Goal: Information Seeking & Learning: Find specific fact

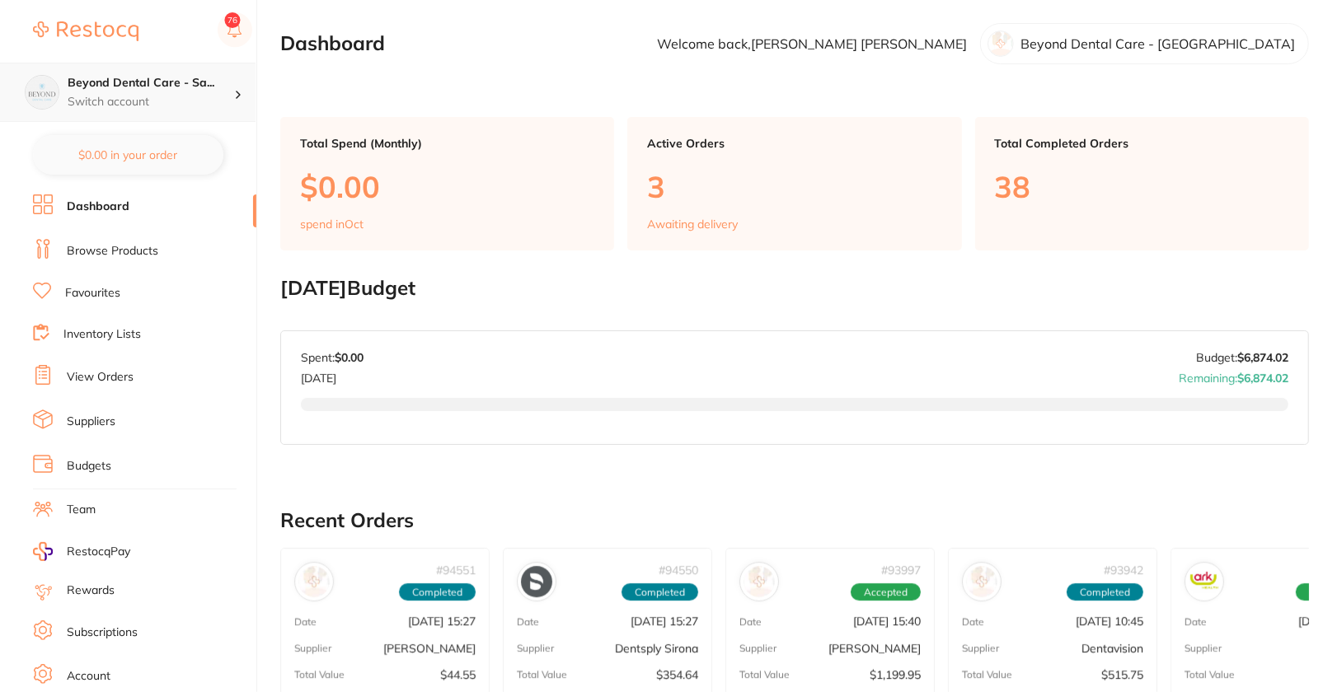
click at [180, 82] on h4 "Beyond Dental Care - Sa..." at bounding box center [151, 83] width 166 height 16
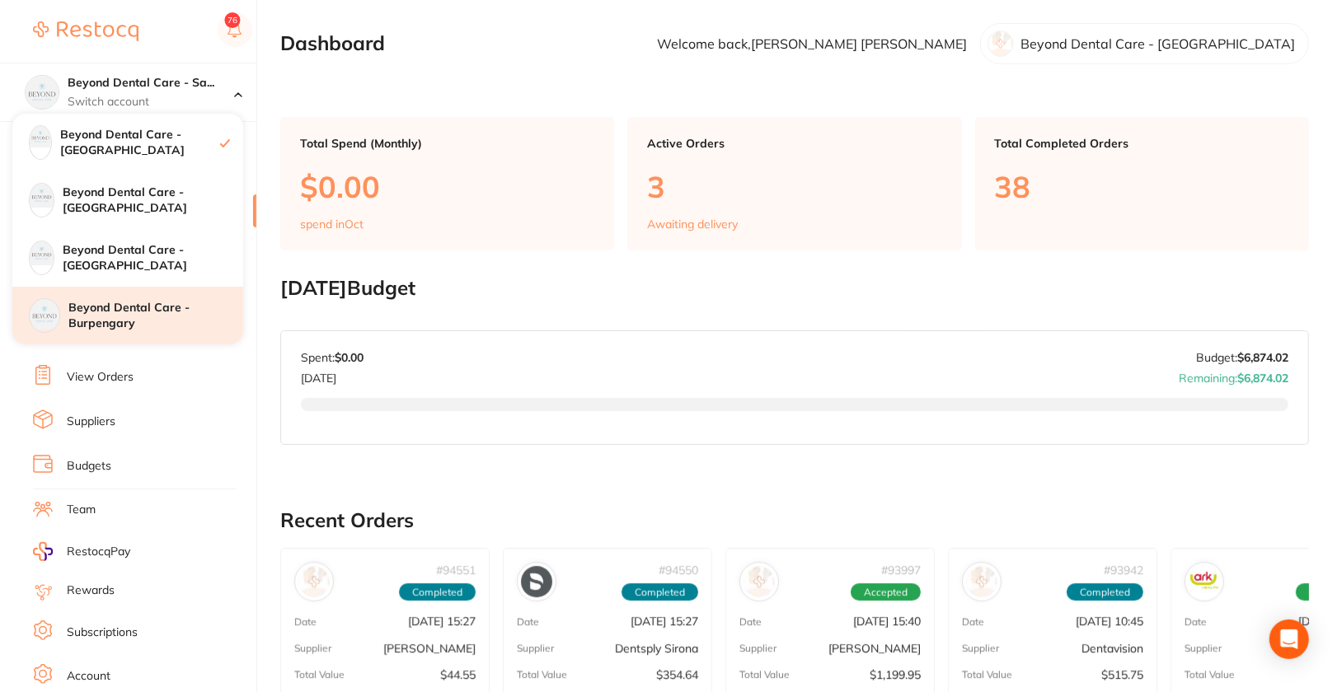
click at [173, 305] on h4 "Beyond Dental Care - Burpengary" at bounding box center [155, 316] width 175 height 32
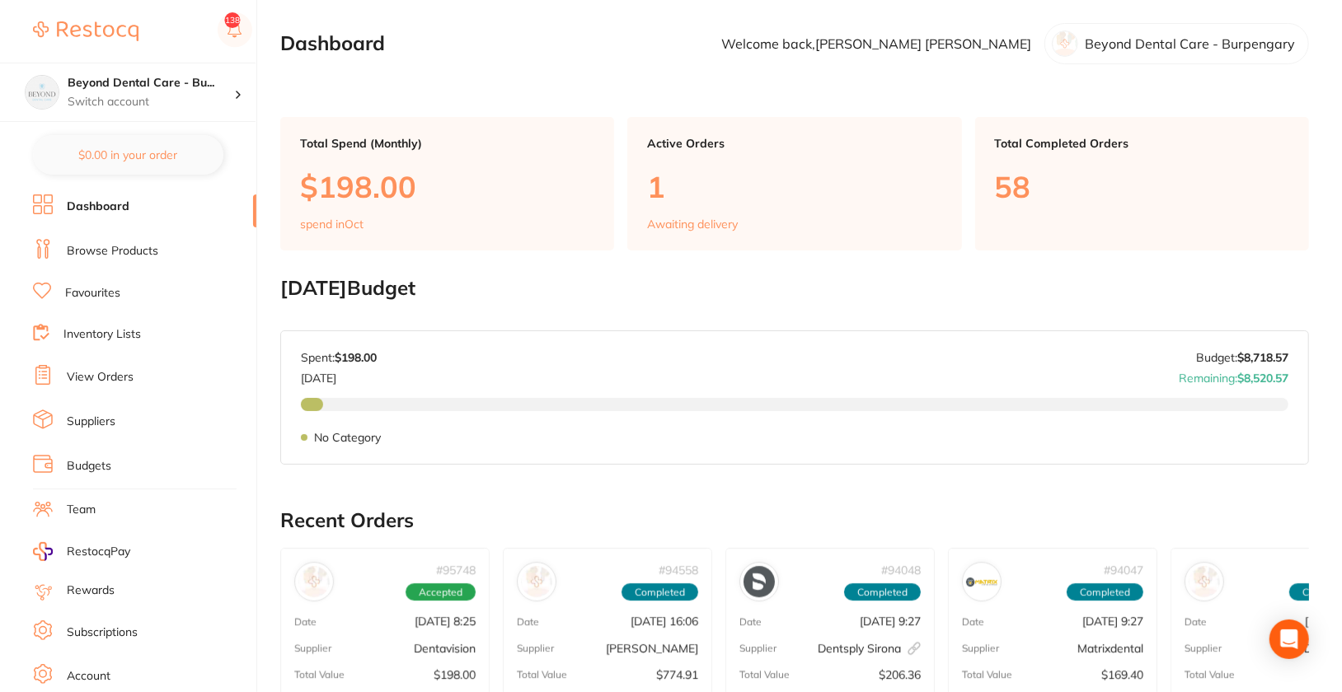
click at [143, 240] on li "Browse Products" at bounding box center [144, 251] width 223 height 25
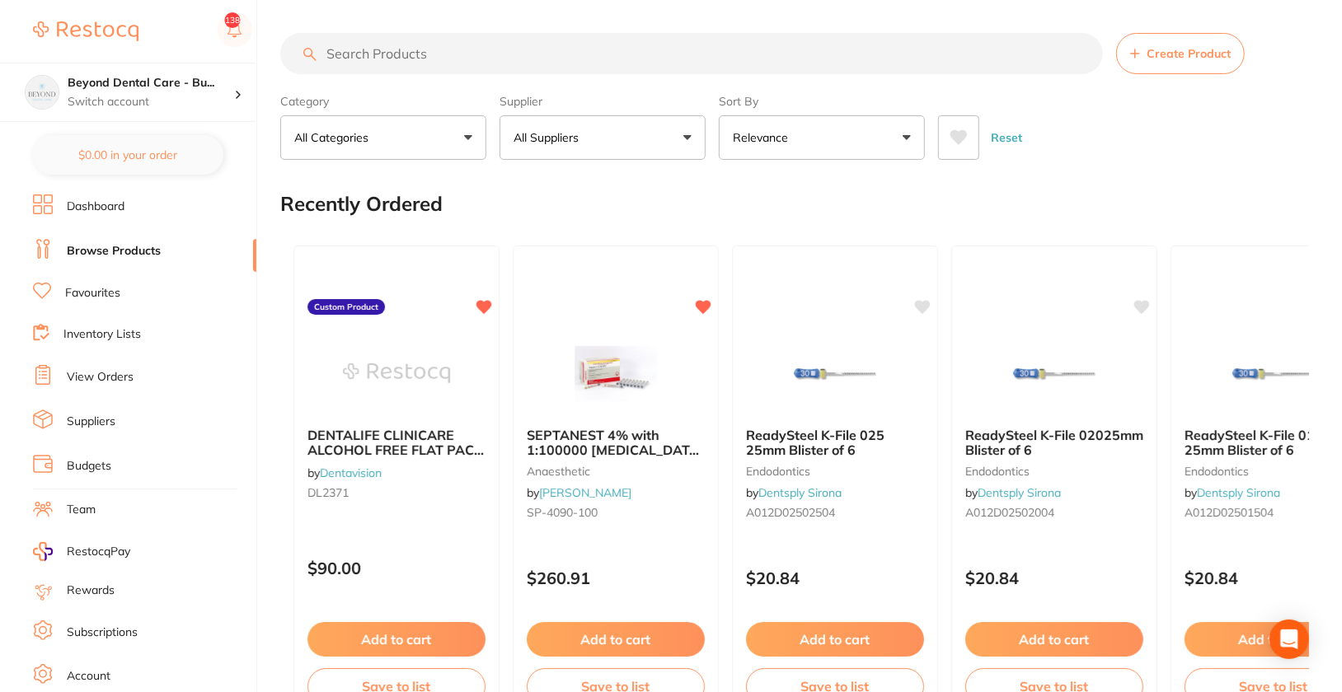
click at [579, 45] on input "search" at bounding box center [691, 53] width 822 height 41
paste input "SS190380"
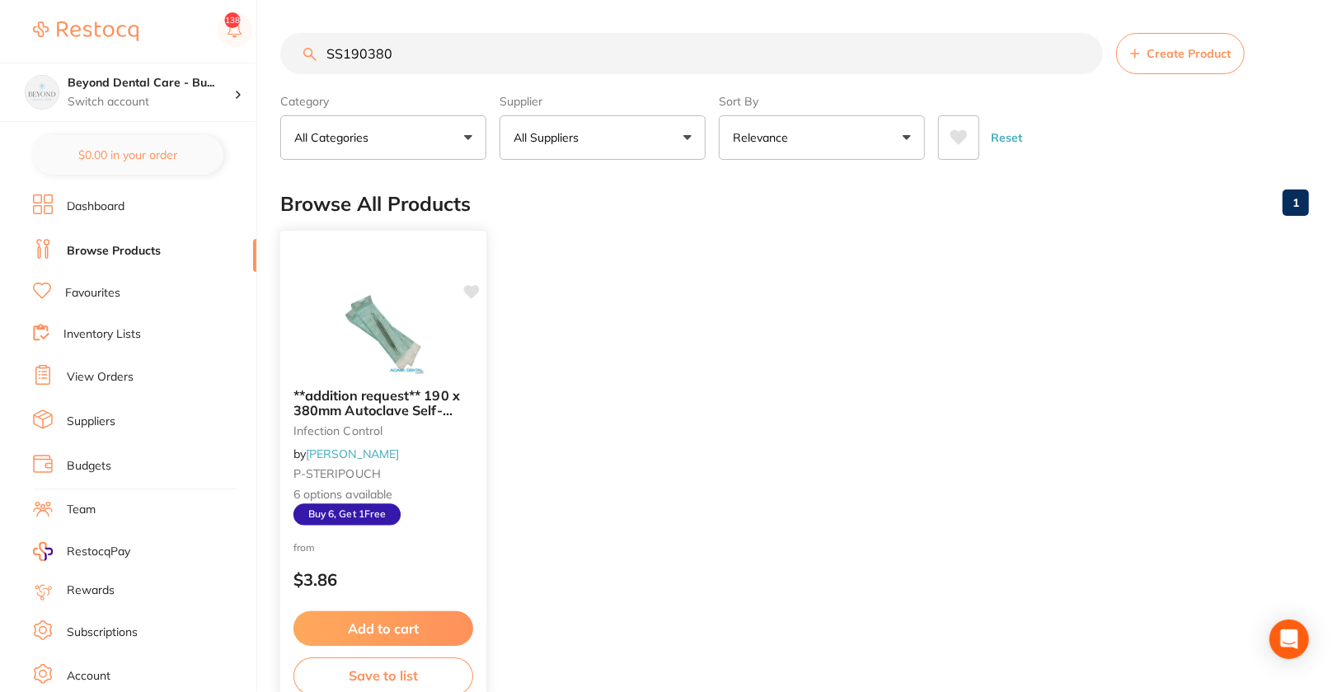
type input "SS190380"
click at [373, 299] on img at bounding box center [383, 332] width 108 height 83
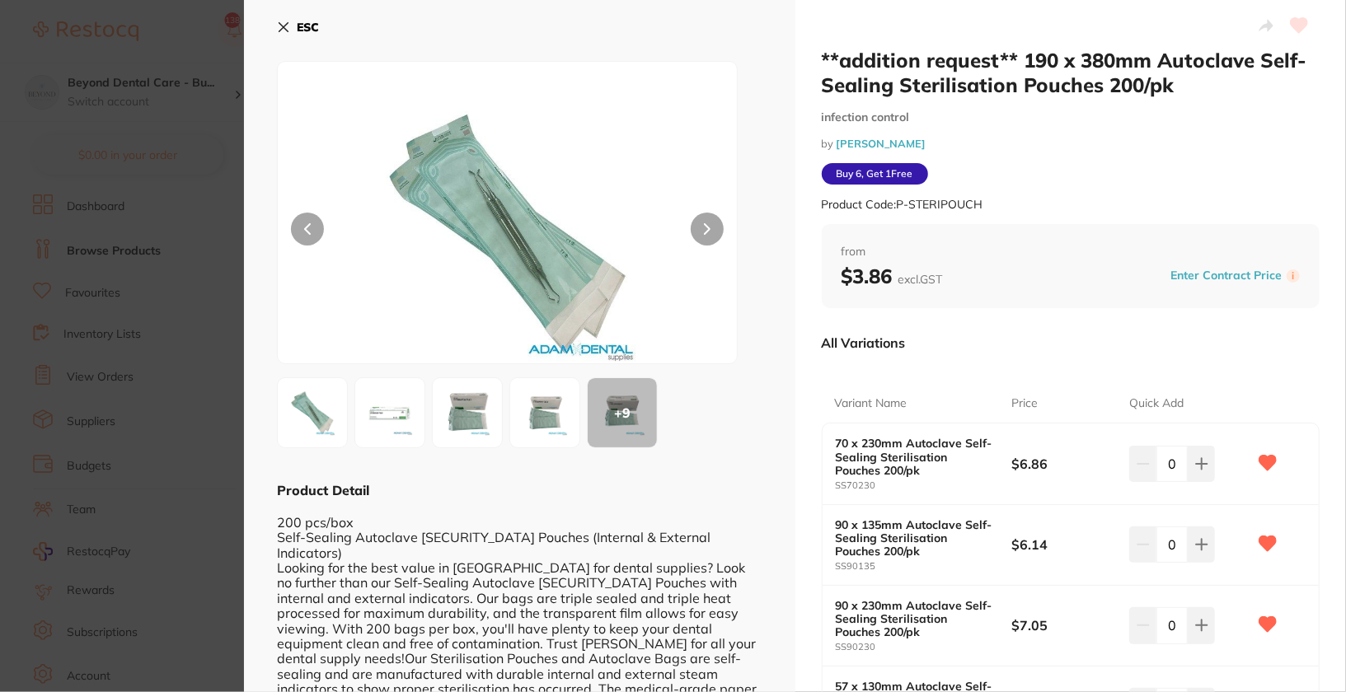
click at [1104, 204] on div "Product Code: P-STERIPOUCH" at bounding box center [1071, 205] width 499 height 40
click at [291, 23] on button "ESC" at bounding box center [298, 27] width 42 height 28
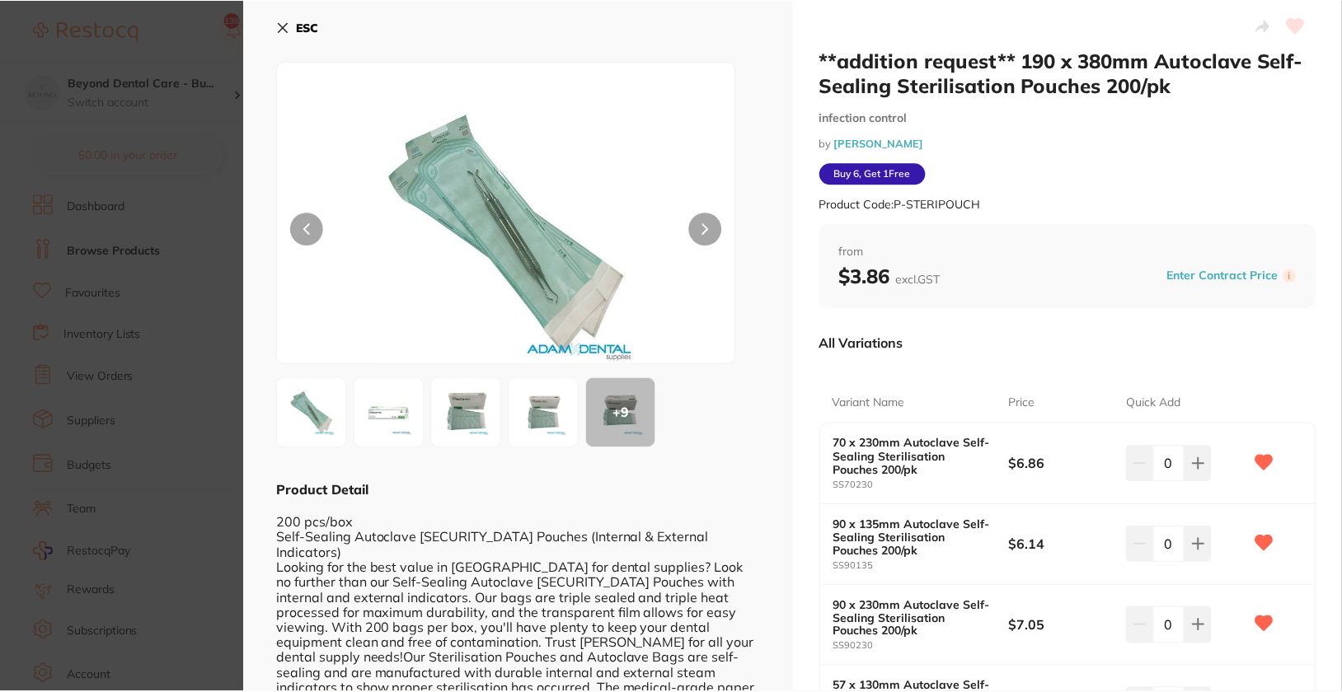
scroll to position [1, 0]
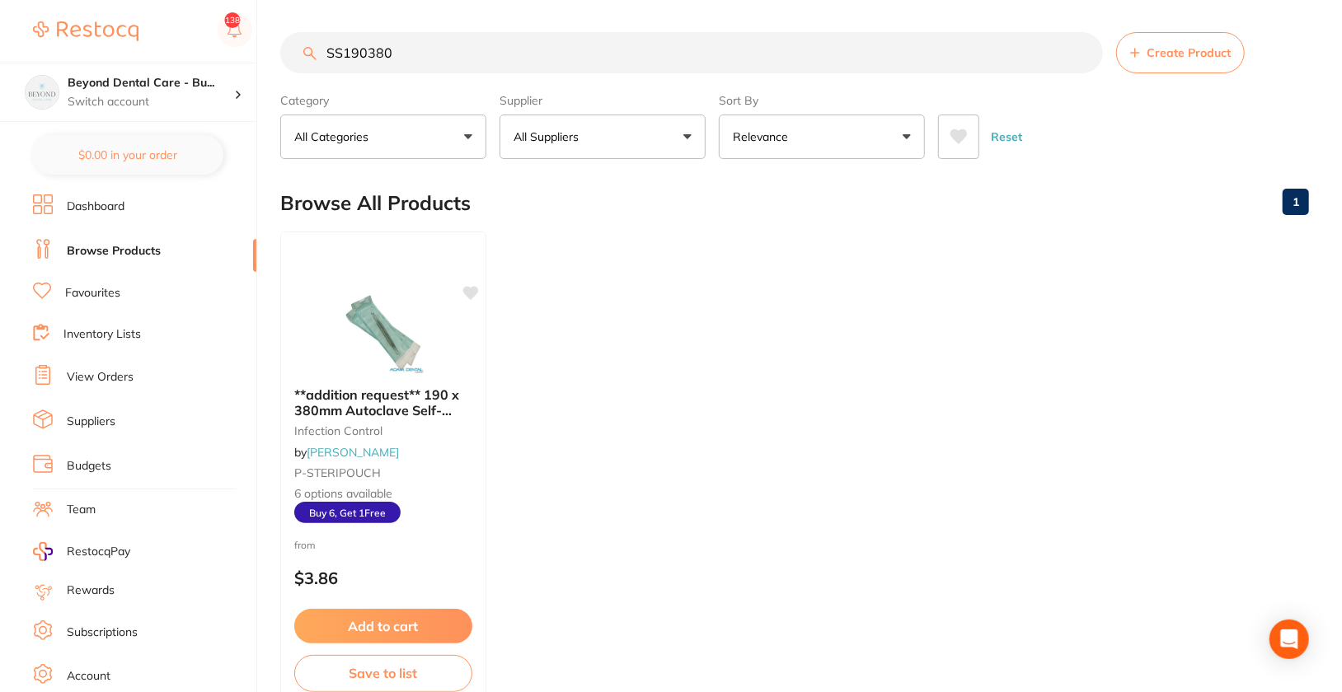
click at [775, 326] on ul "**addition request** 190 x 380mm Autoclave Self-Sealing Sterilisation Pouches 2…" at bounding box center [794, 469] width 1028 height 474
click at [423, 323] on img at bounding box center [383, 331] width 108 height 83
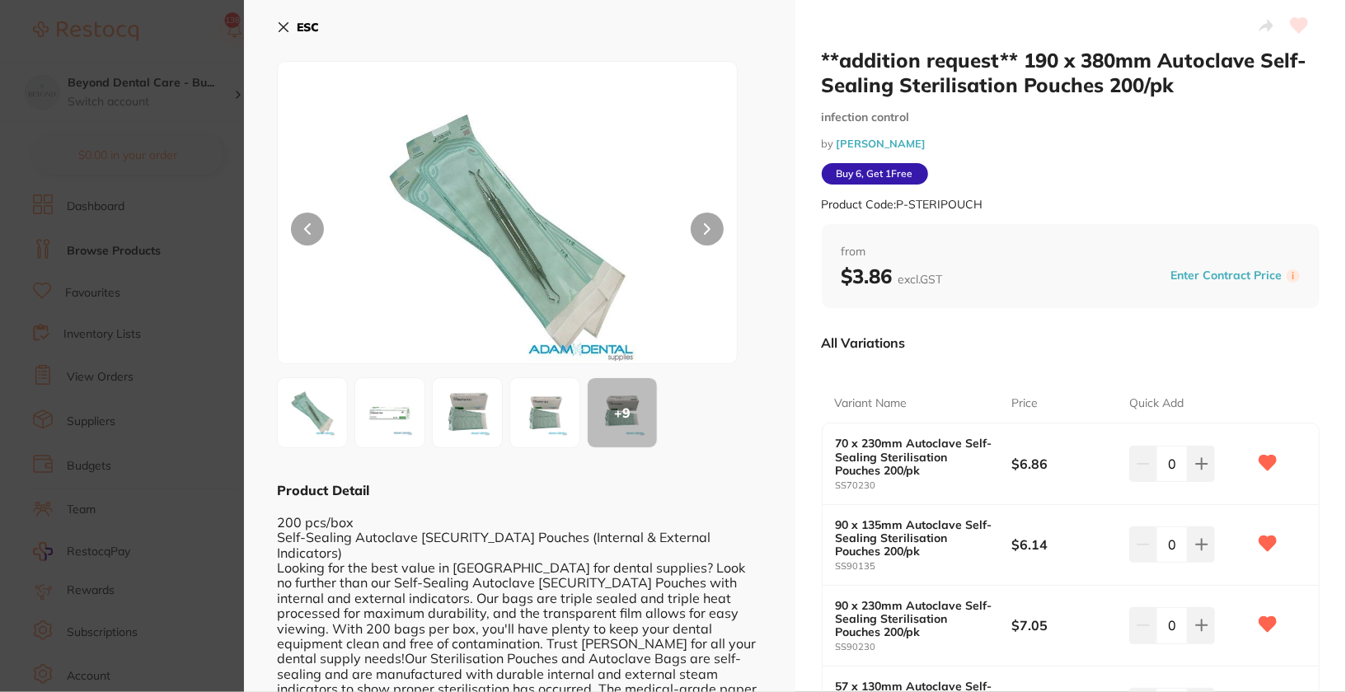
click at [108, 321] on section "**addition request** 190 x 380mm Autoclave Self-Sealing Sterilisation Pouches 2…" at bounding box center [673, 346] width 1346 height 692
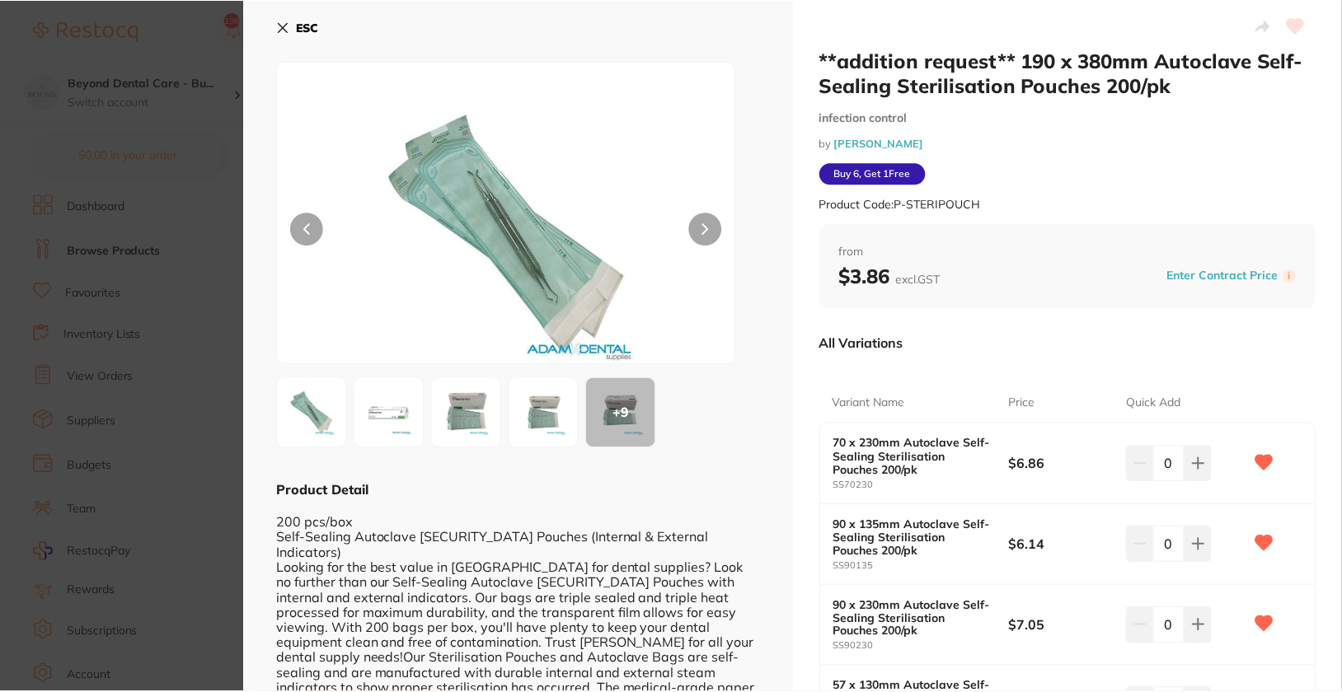
scroll to position [1, 0]
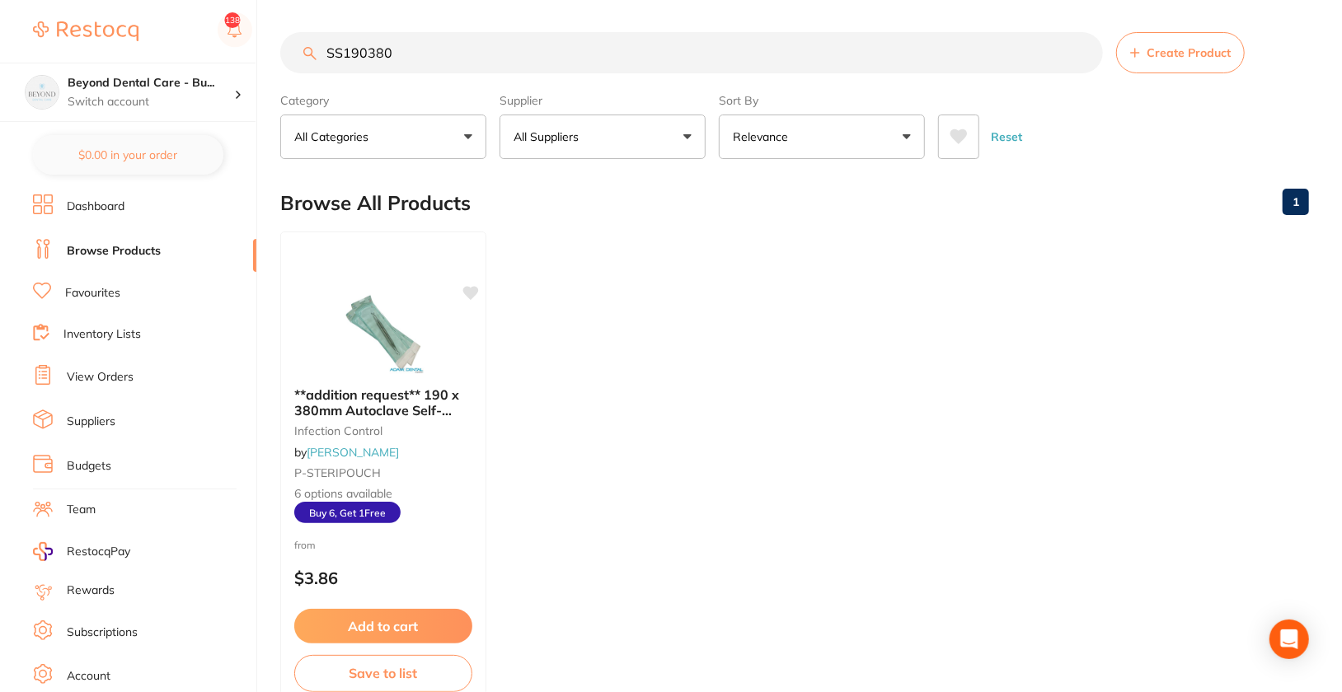
click at [663, 393] on ul "**addition request** 190 x 380mm Autoclave Self-Sealing Sterilisation Pouches 2…" at bounding box center [794, 469] width 1028 height 474
click at [397, 341] on img at bounding box center [383, 331] width 108 height 83
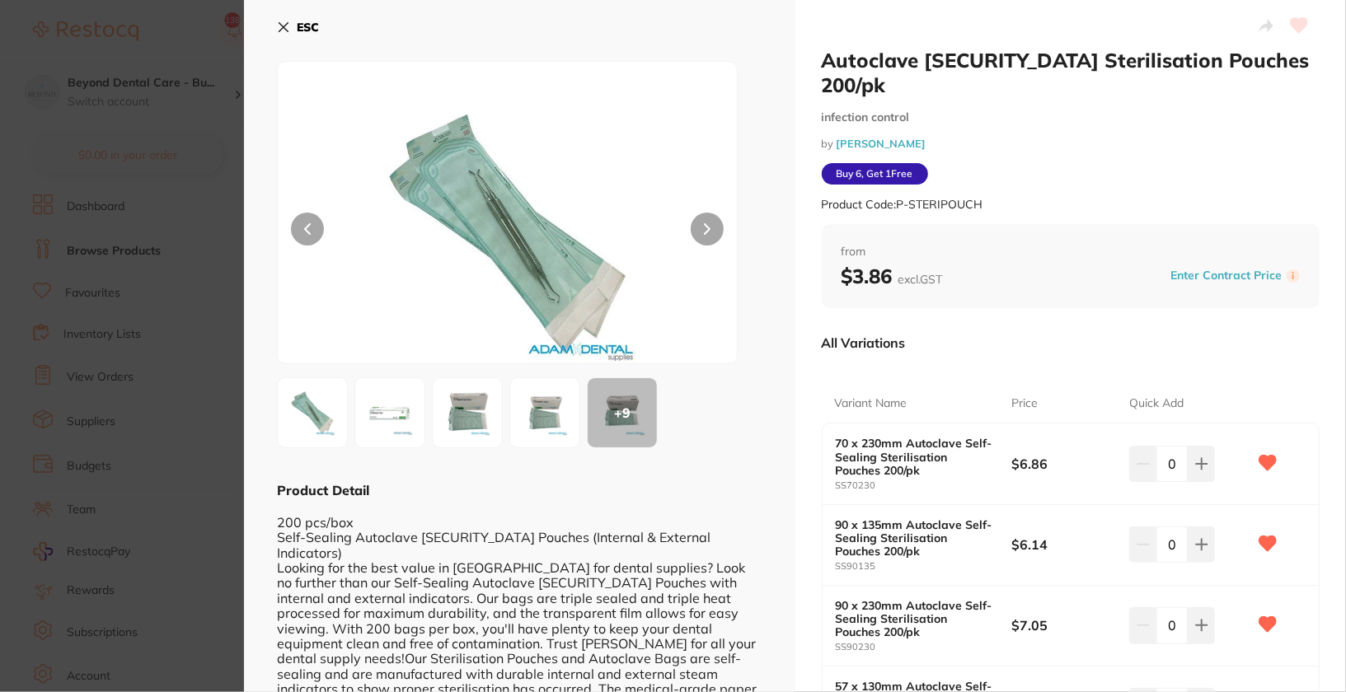
click at [302, 29] on b "ESC" at bounding box center [308, 27] width 22 height 15
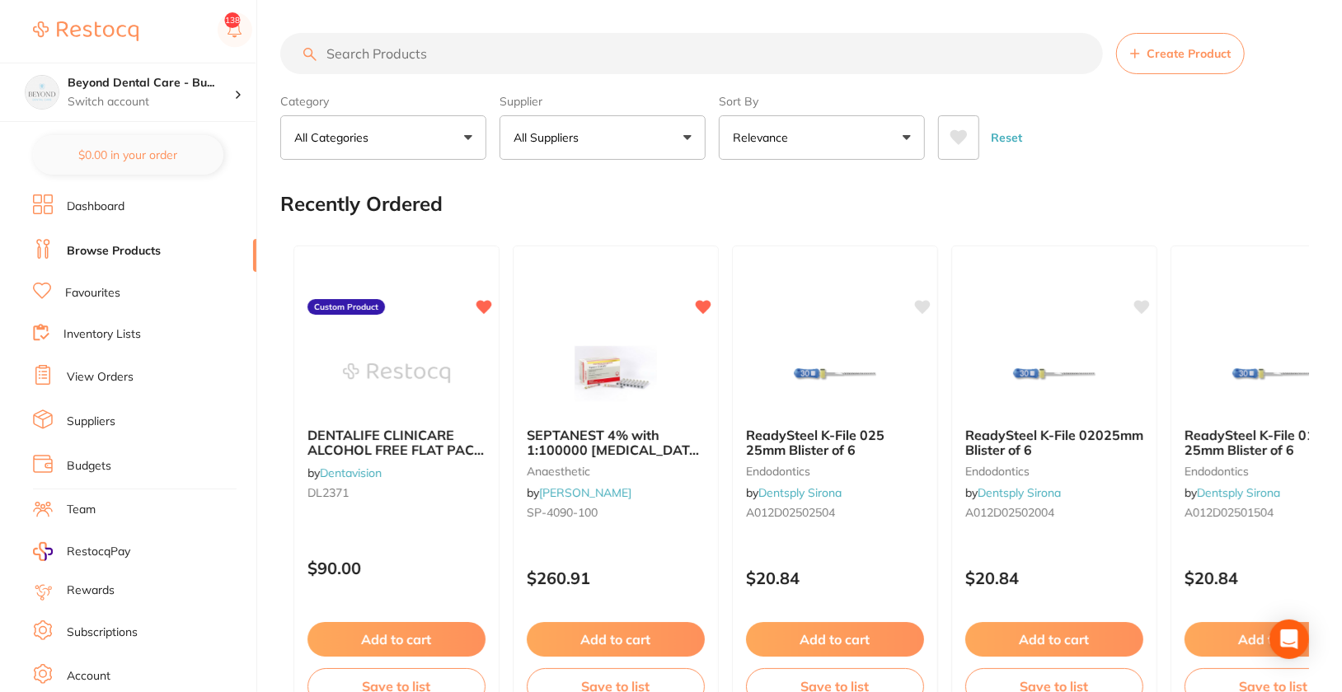
click at [417, 63] on input "search" at bounding box center [691, 53] width 822 height 41
paste input "SS190380"
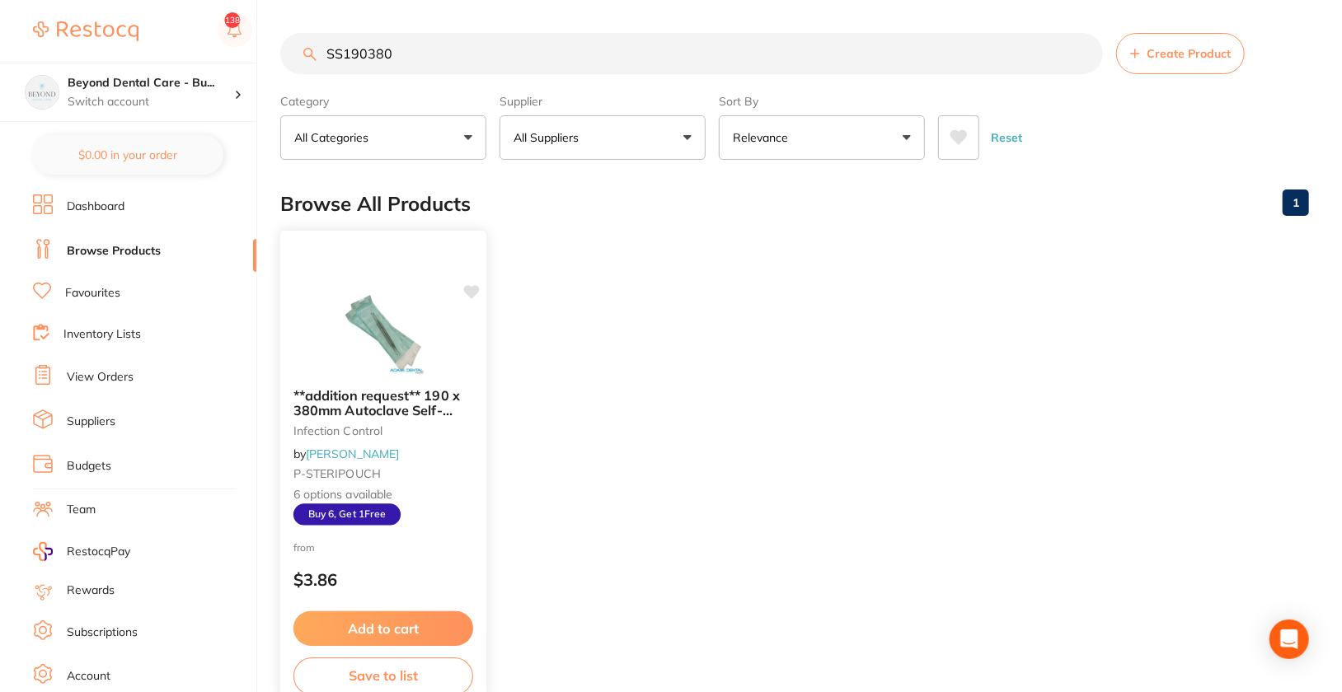
type input "SS190380"
click at [352, 348] on img at bounding box center [383, 332] width 108 height 83
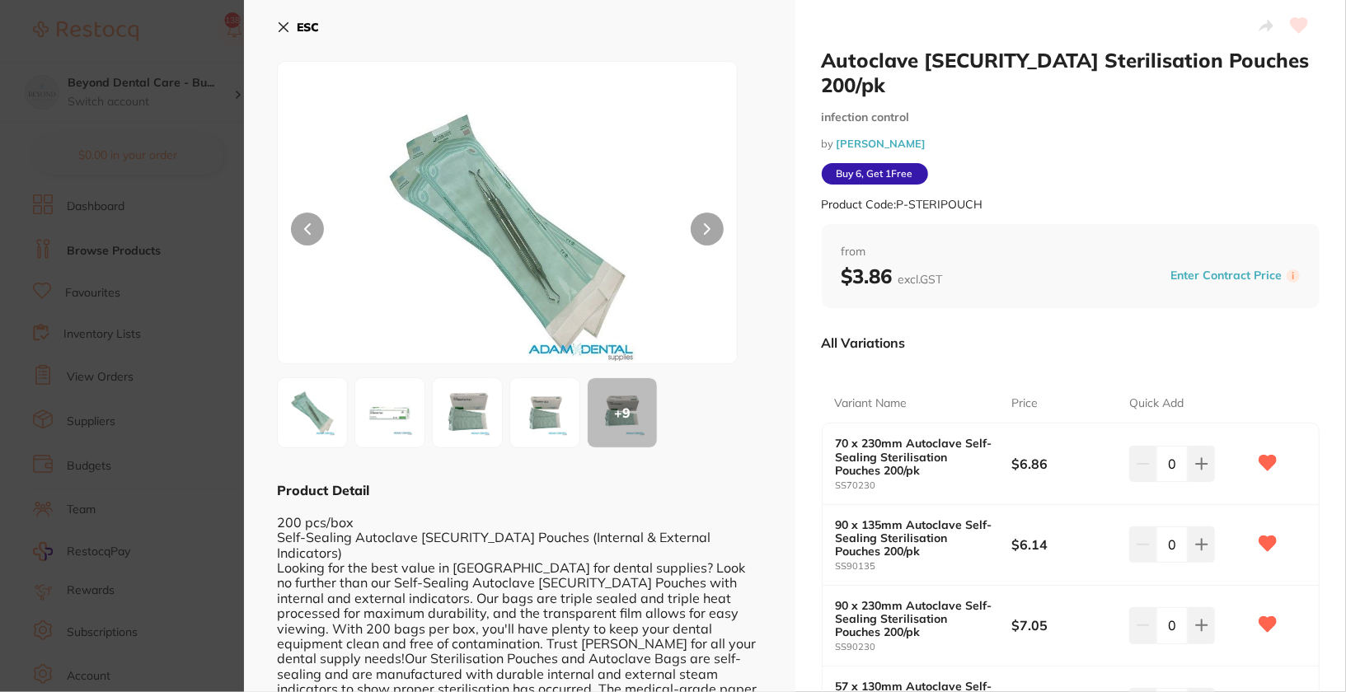
click at [321, 25] on div "ESC" at bounding box center [519, 37] width 485 height 48
click at [314, 27] on b "ESC" at bounding box center [308, 27] width 22 height 15
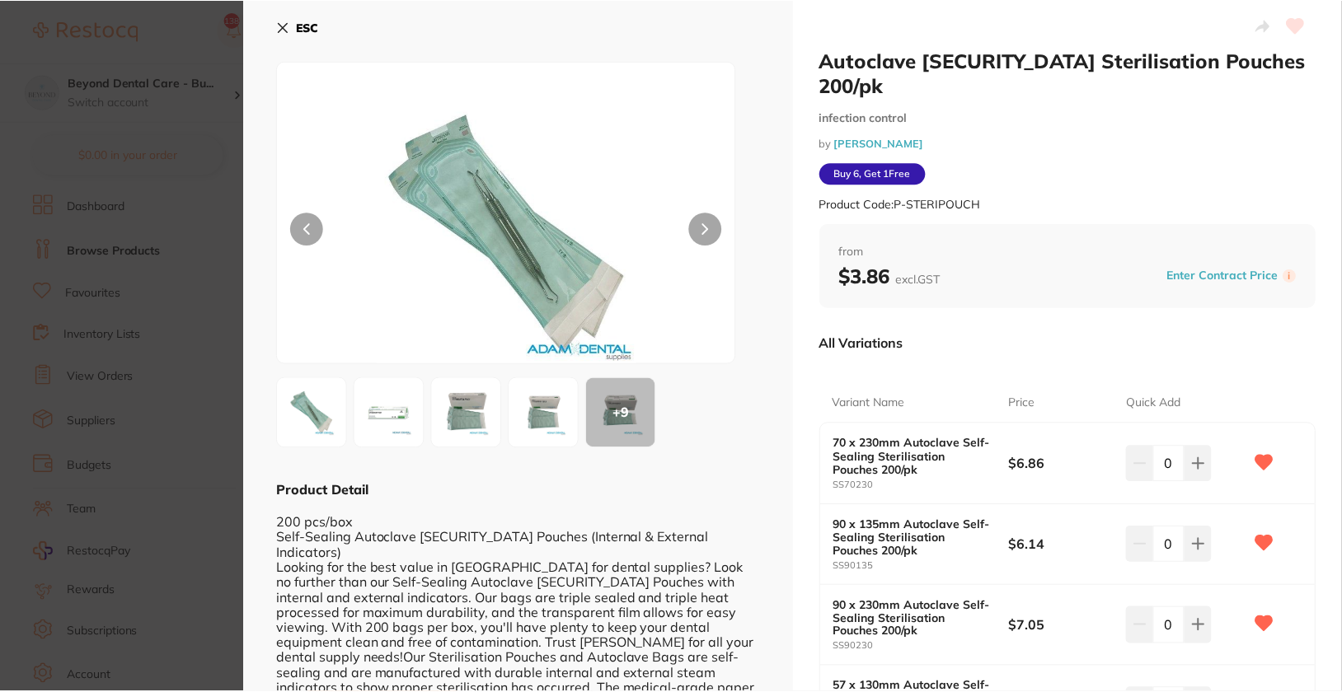
scroll to position [1, 0]
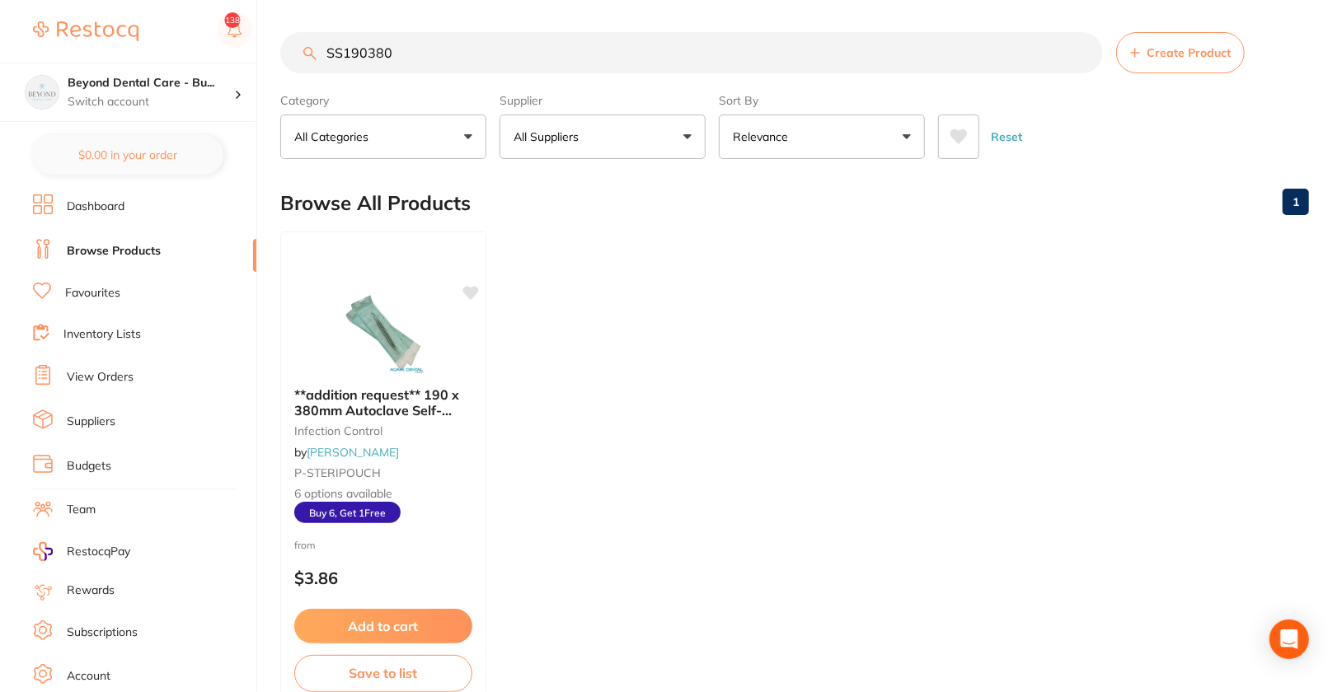
click at [82, 204] on link "Dashboard" at bounding box center [96, 207] width 58 height 16
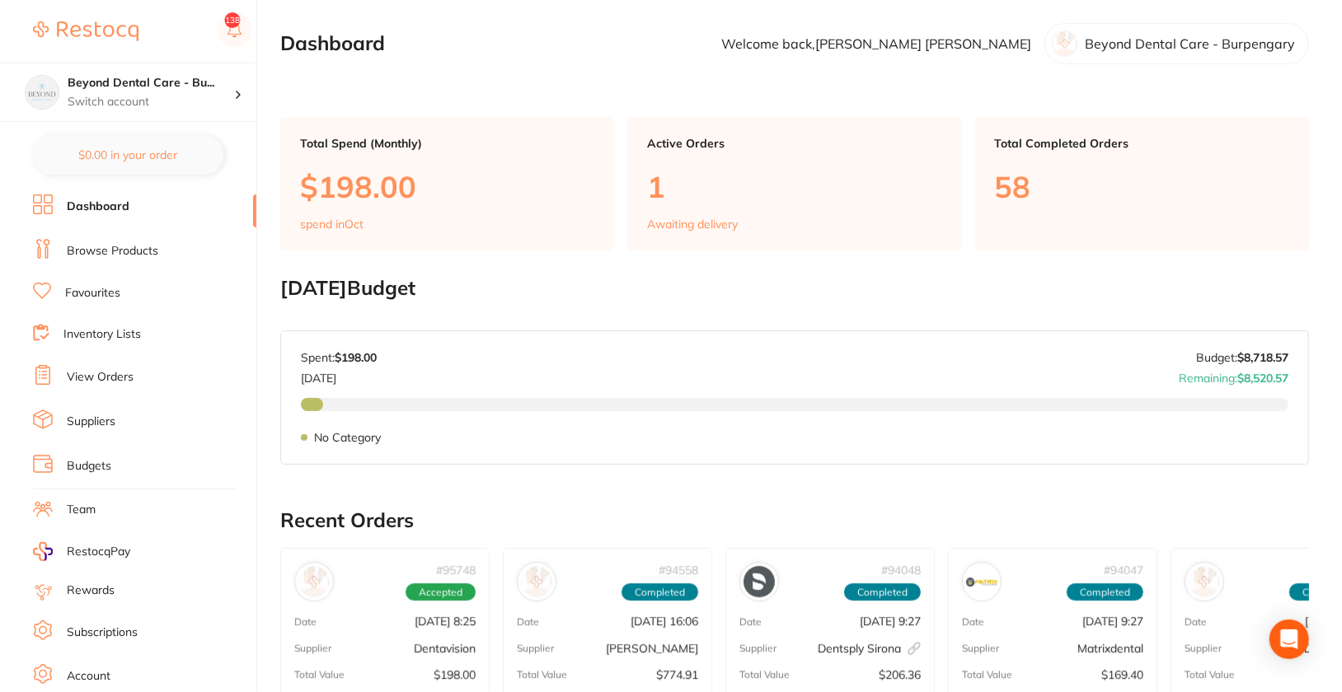
click at [101, 255] on link "Browse Products" at bounding box center [112, 251] width 91 height 16
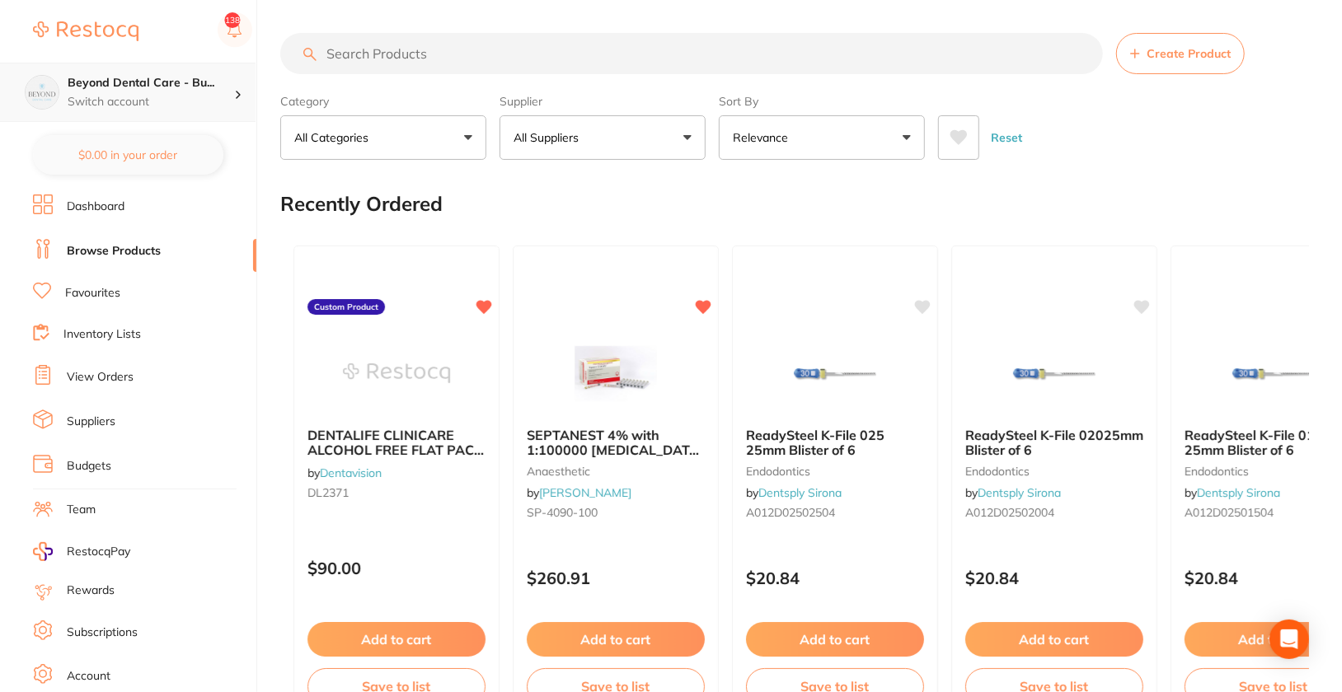
click at [210, 76] on h4 "Beyond Dental Care - Bu..." at bounding box center [151, 83] width 166 height 16
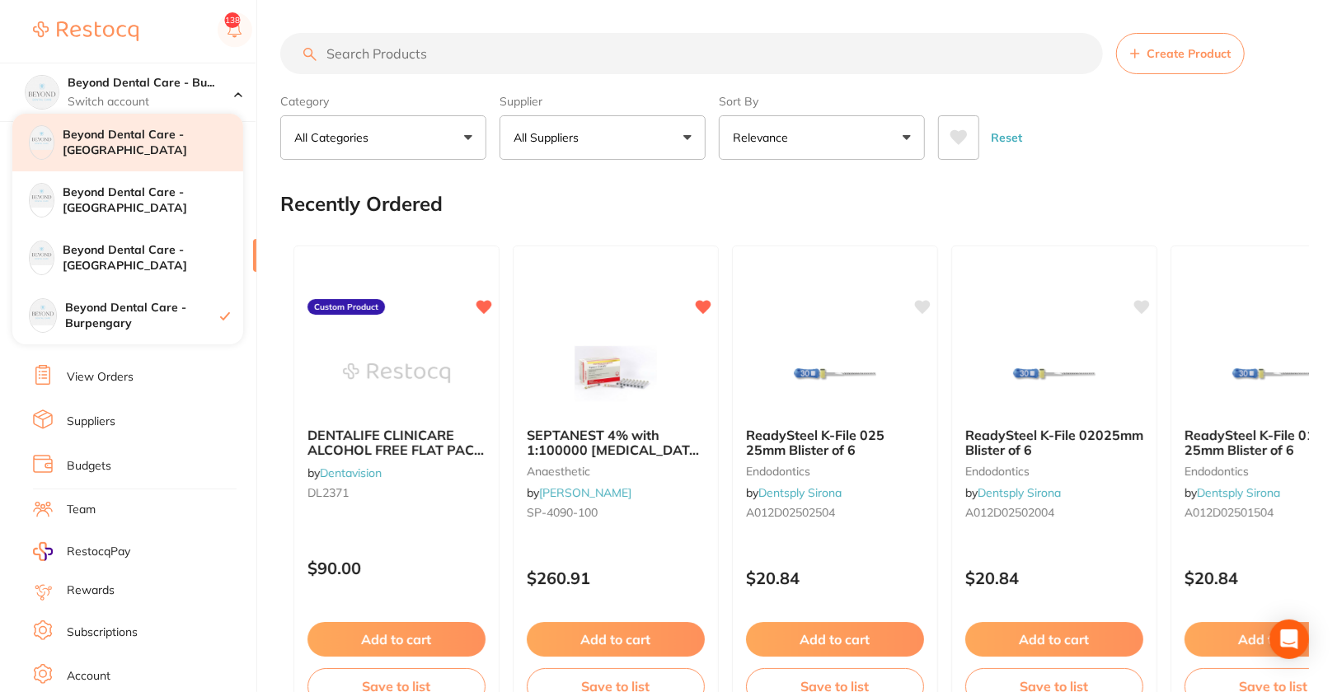
click at [169, 149] on h4 "Beyond Dental Care - [GEOGRAPHIC_DATA]" at bounding box center [153, 143] width 180 height 32
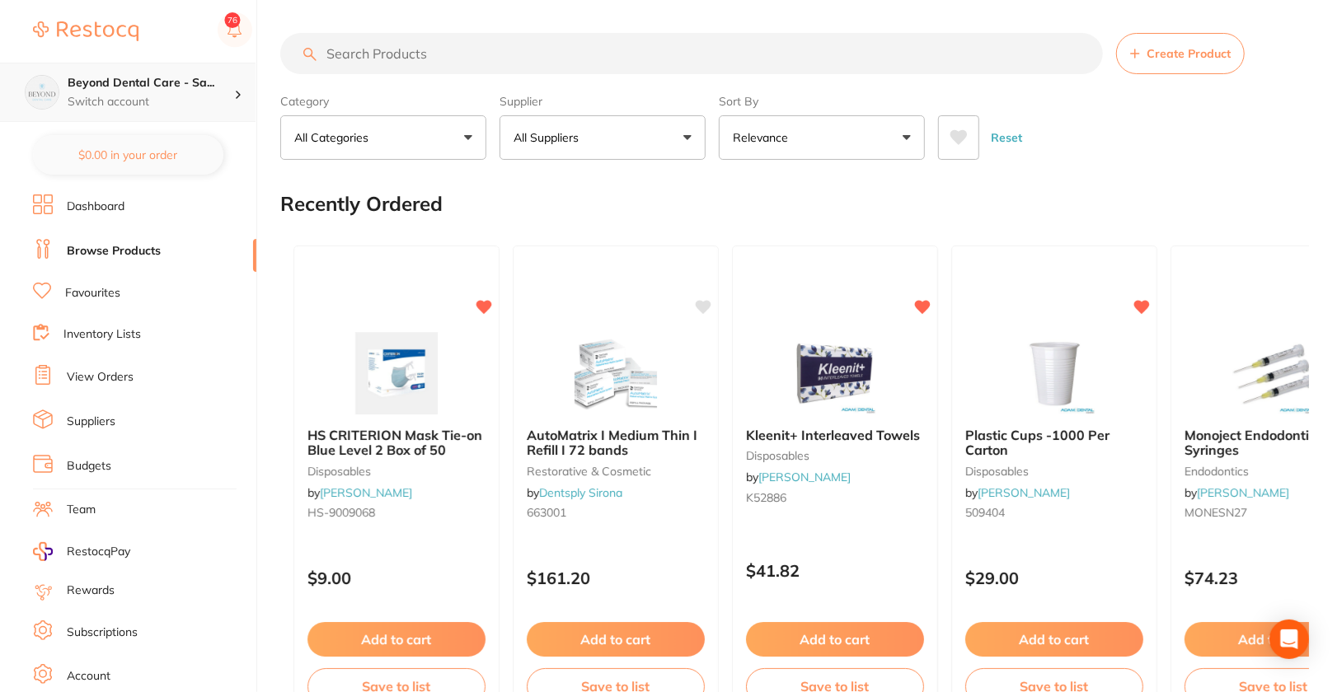
click at [163, 91] on h4 "Beyond Dental Care - Sa..." at bounding box center [151, 83] width 166 height 16
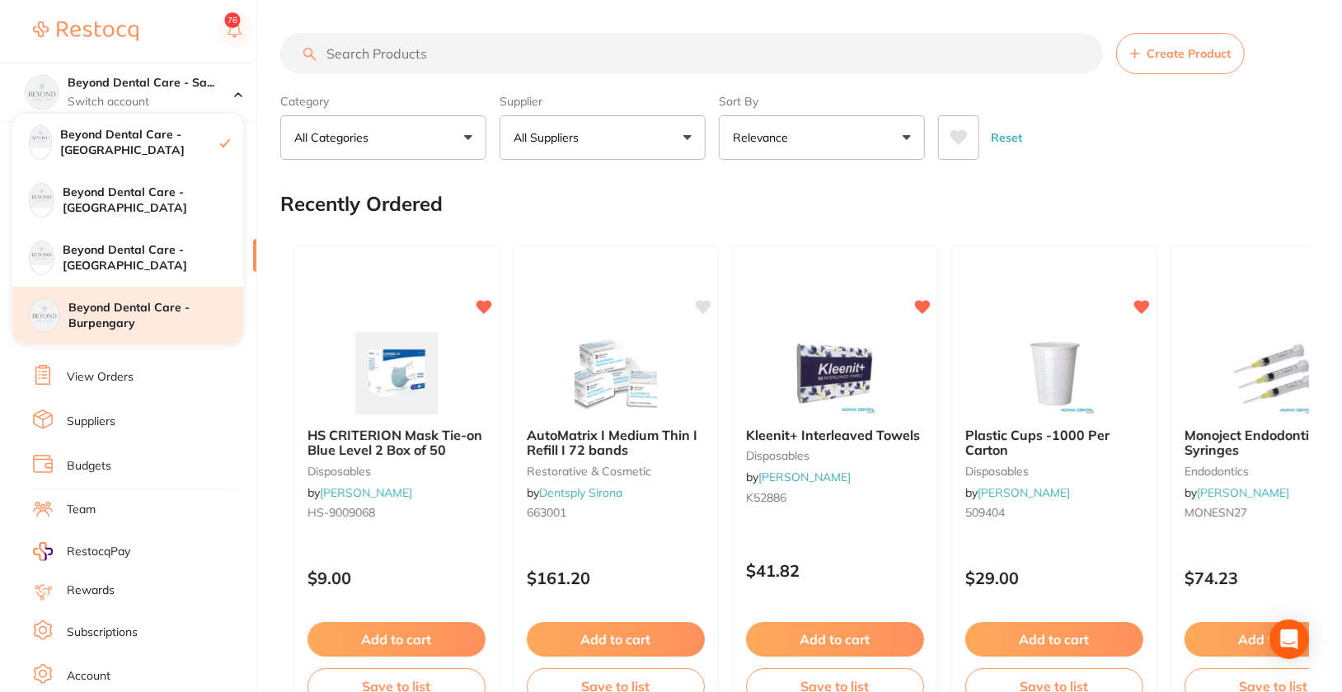
click at [178, 311] on h4 "Beyond Dental Care - Burpengary" at bounding box center [155, 316] width 175 height 32
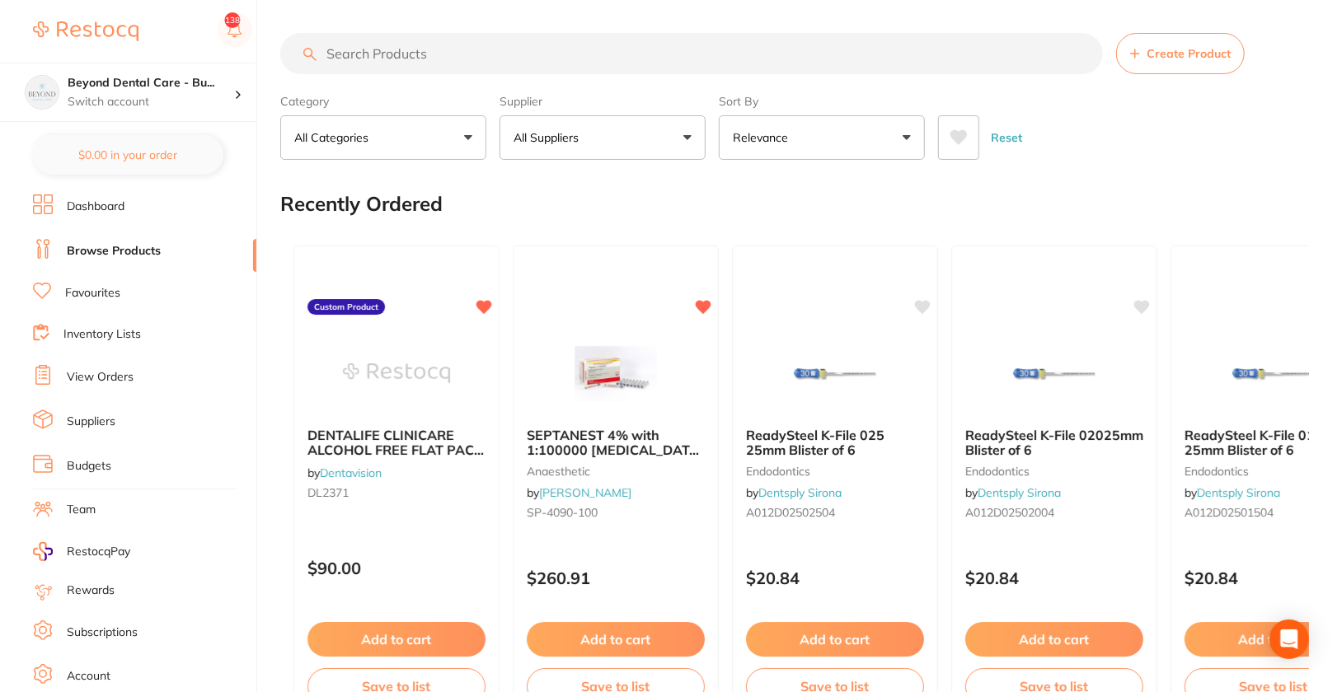
click at [789, 58] on input "search" at bounding box center [691, 53] width 822 height 41
paste input "SS190380"
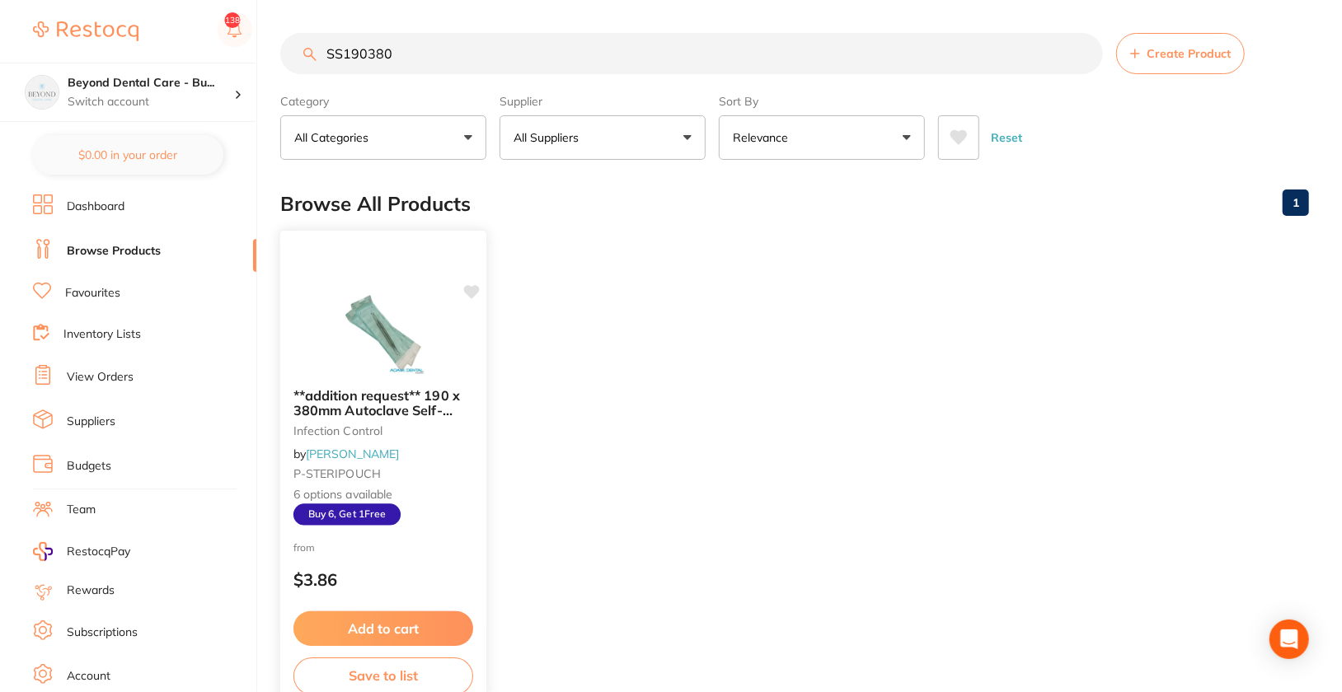
type input "SS190380"
click at [368, 361] on img at bounding box center [383, 332] width 108 height 83
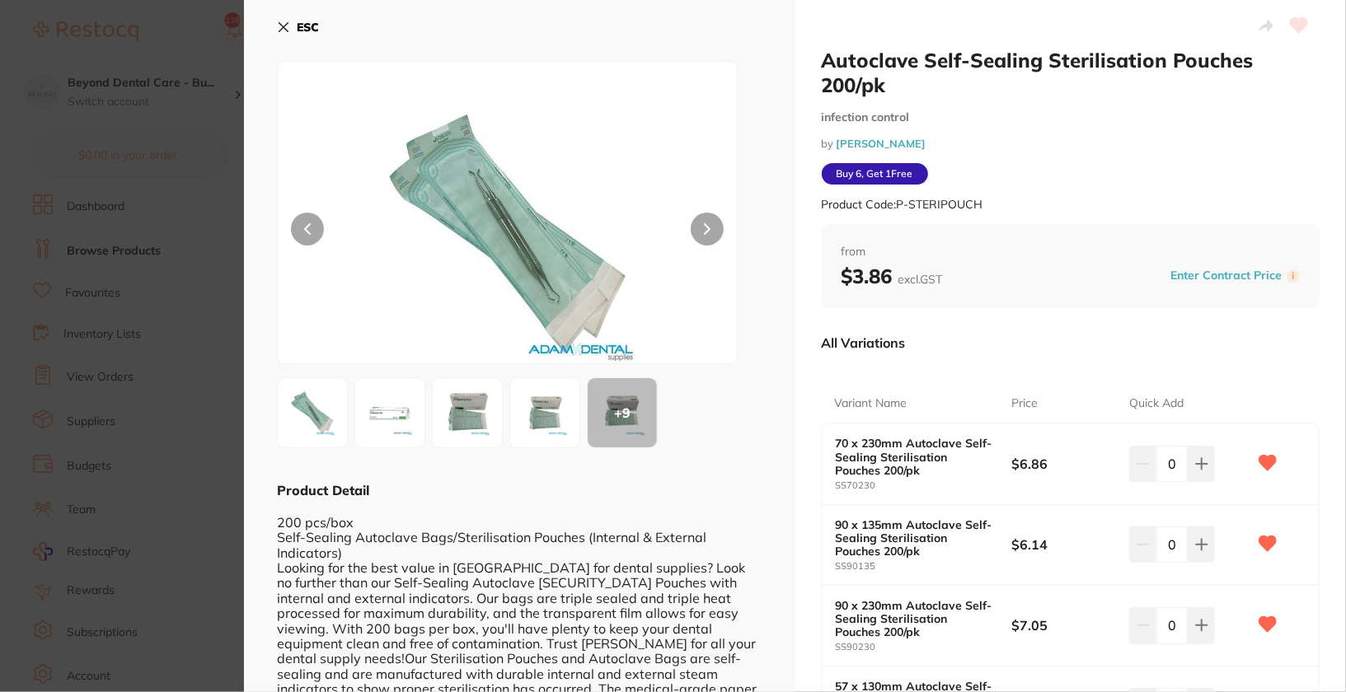
click at [312, 35] on button "ESC" at bounding box center [298, 27] width 42 height 28
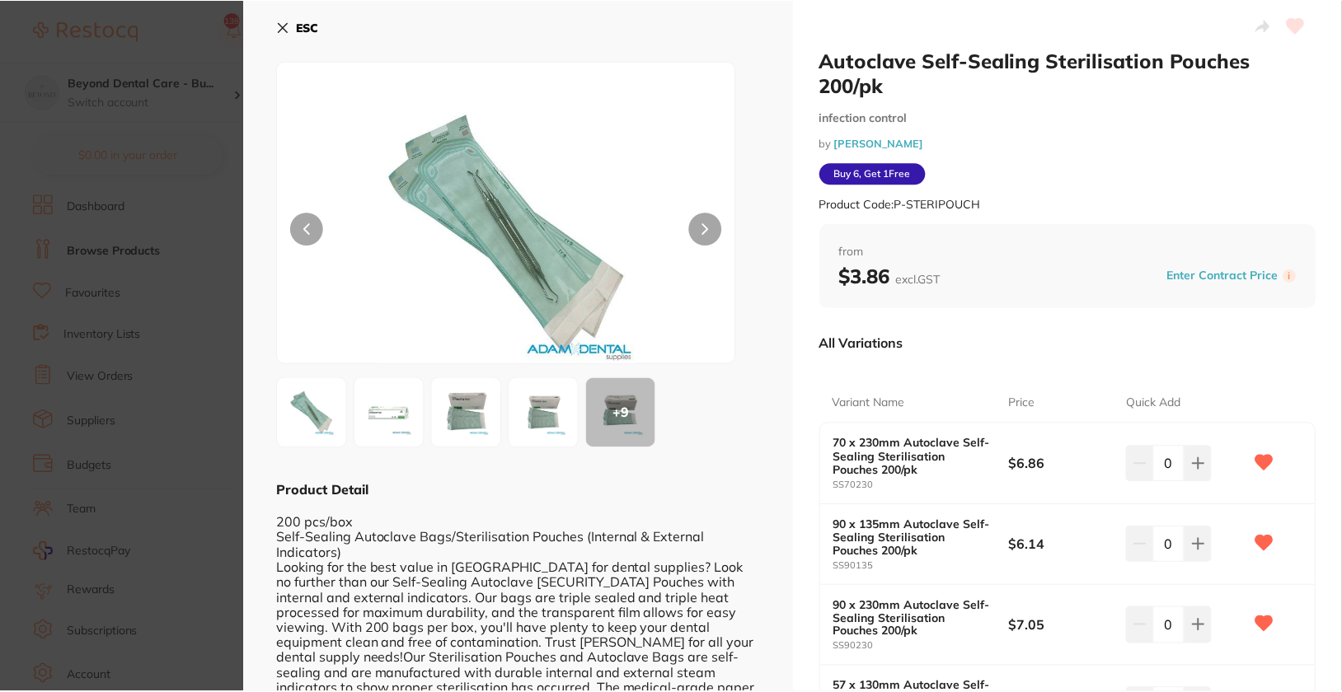
scroll to position [1, 0]
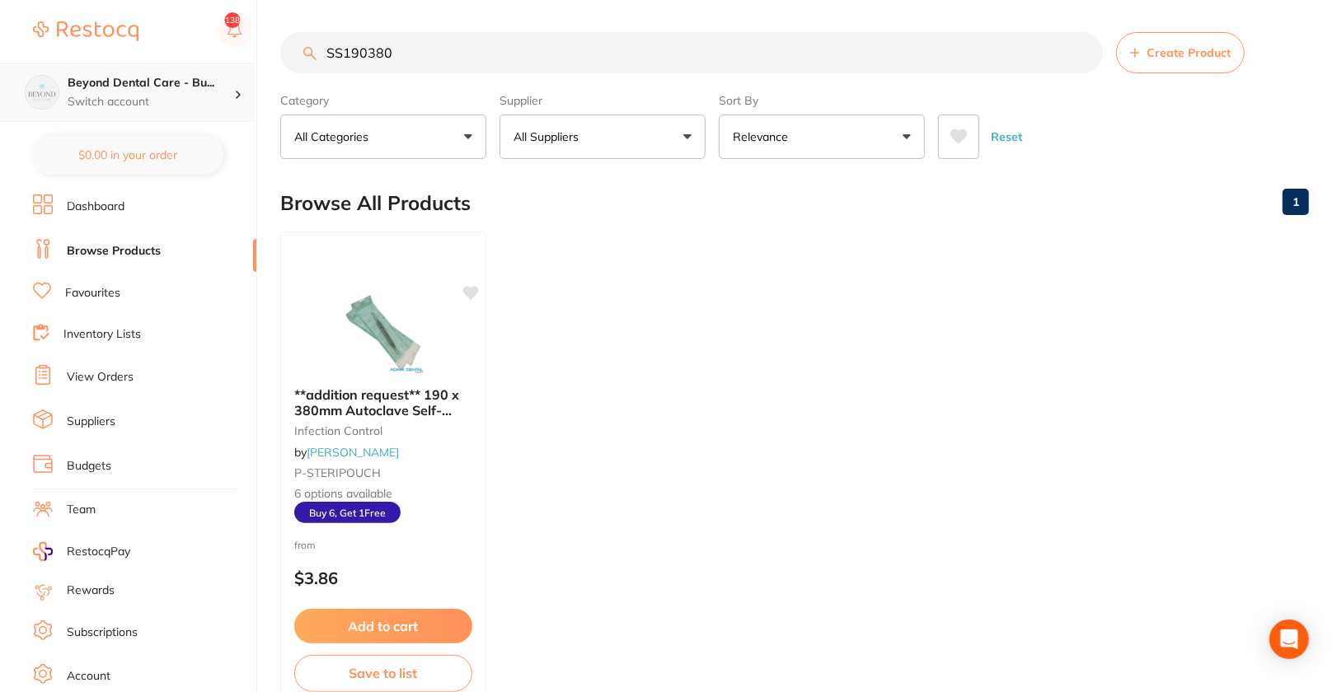
click at [237, 92] on icon at bounding box center [238, 95] width 5 height 8
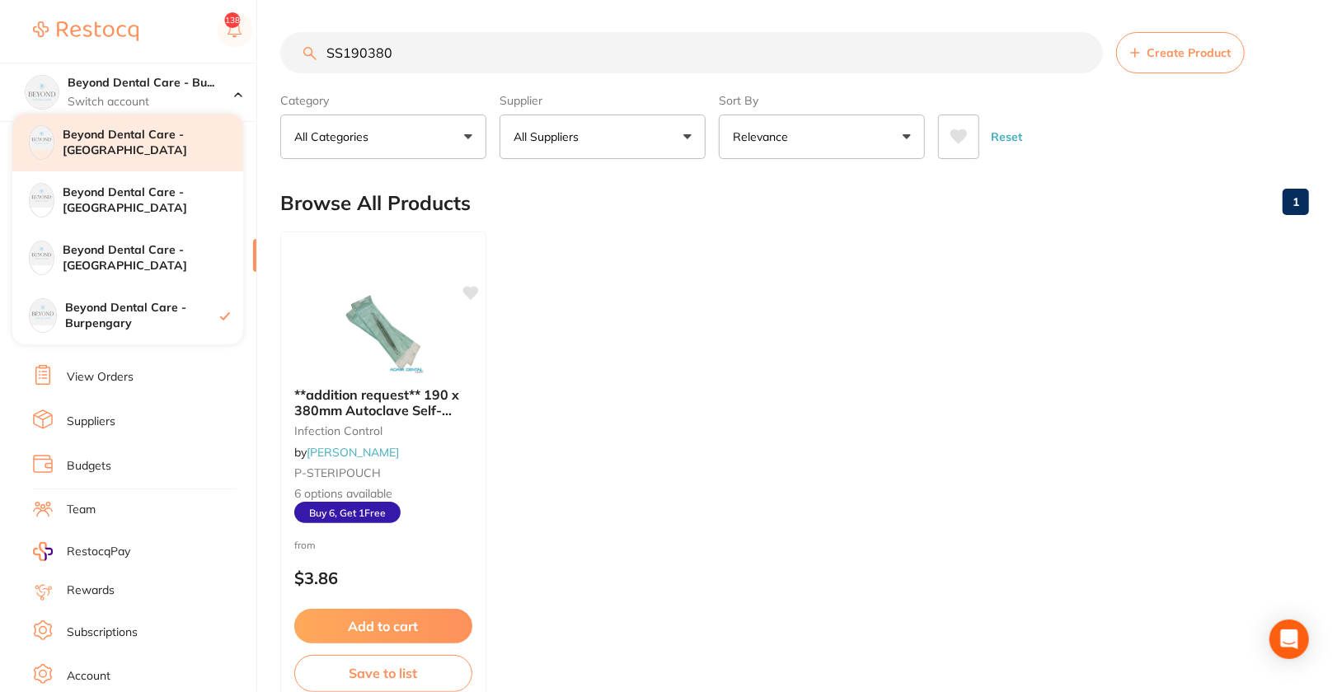
click at [180, 148] on h4 "Beyond Dental Care - [GEOGRAPHIC_DATA]" at bounding box center [153, 143] width 180 height 32
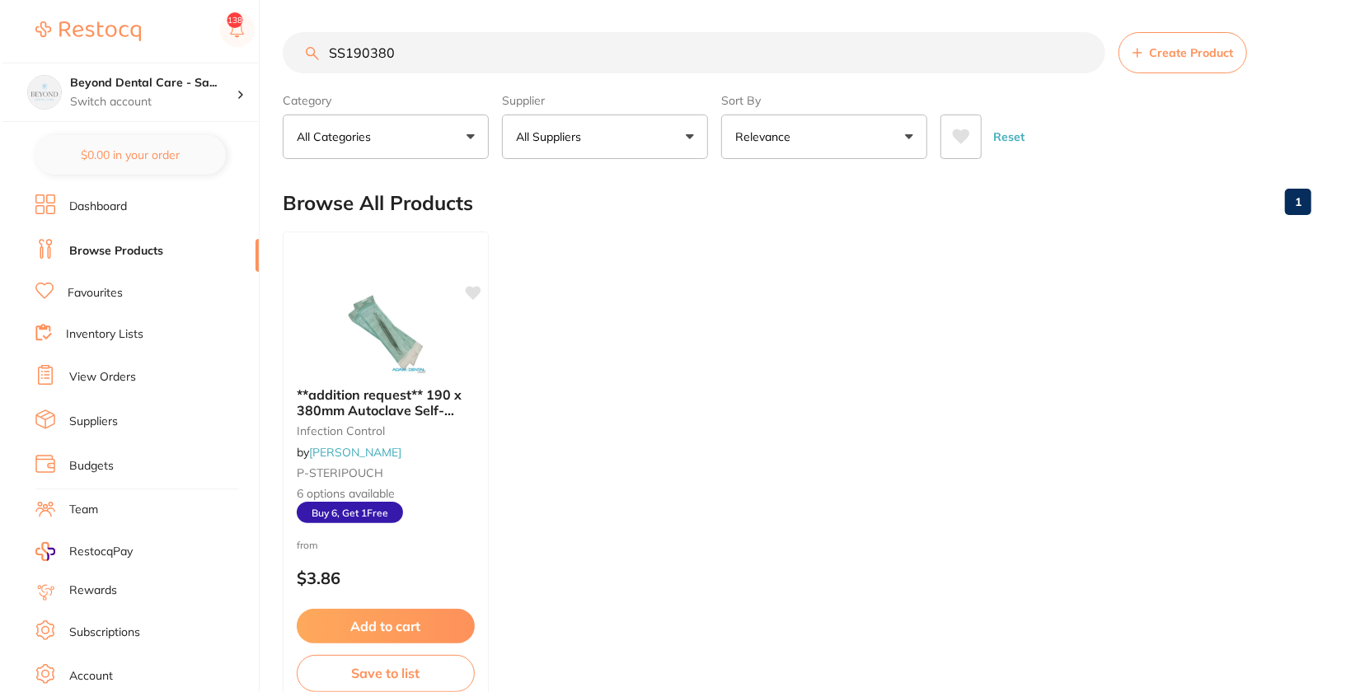
scroll to position [0, 0]
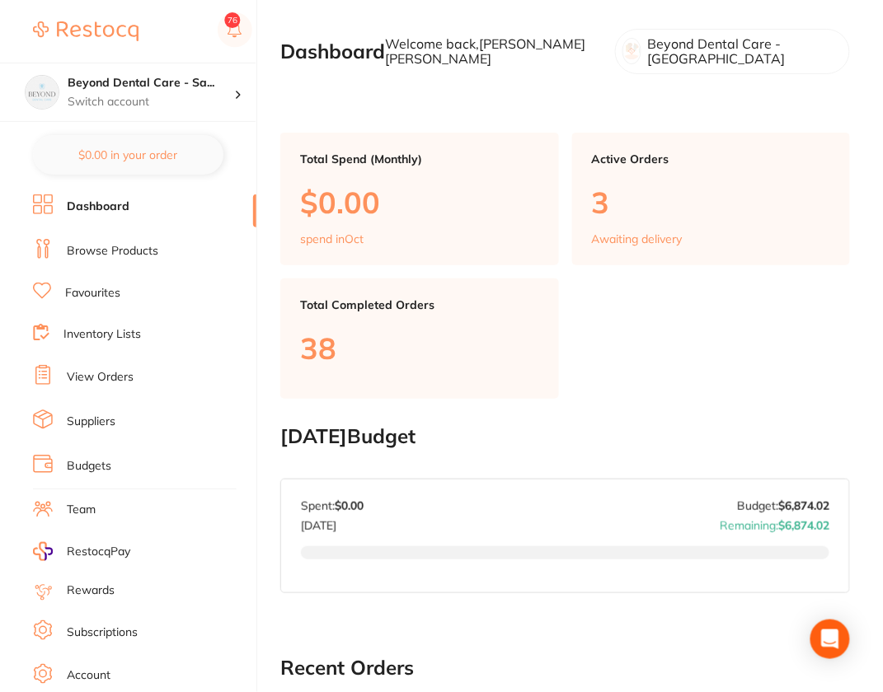
click at [133, 248] on link "Browse Products" at bounding box center [112, 251] width 91 height 16
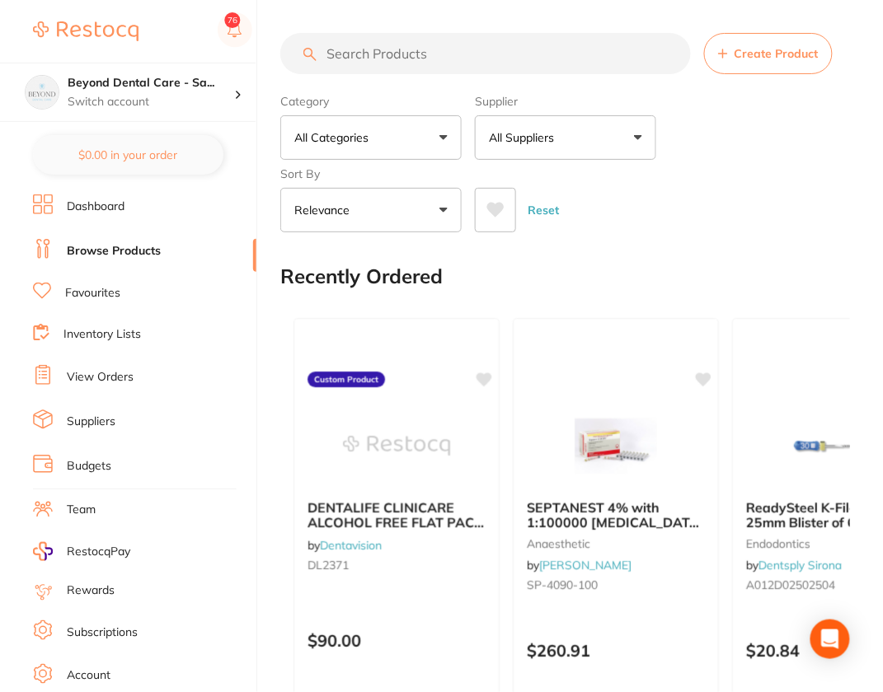
click at [499, 54] on input "search" at bounding box center [485, 53] width 410 height 41
paste input "SS190380"
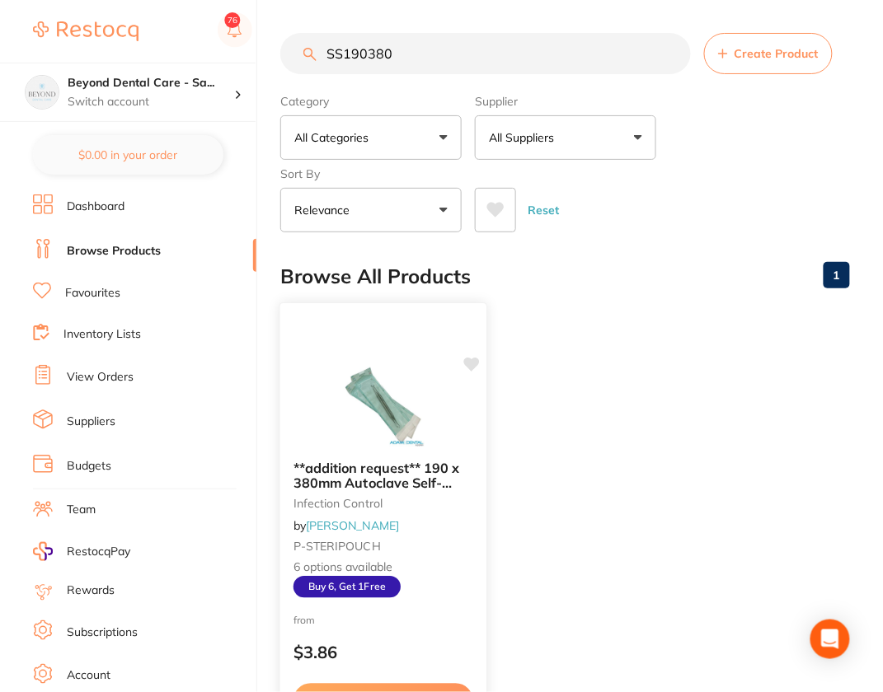
type input "SS190380"
click at [330, 410] on img at bounding box center [383, 404] width 108 height 83
